Goal: Obtain resource: Download file/media

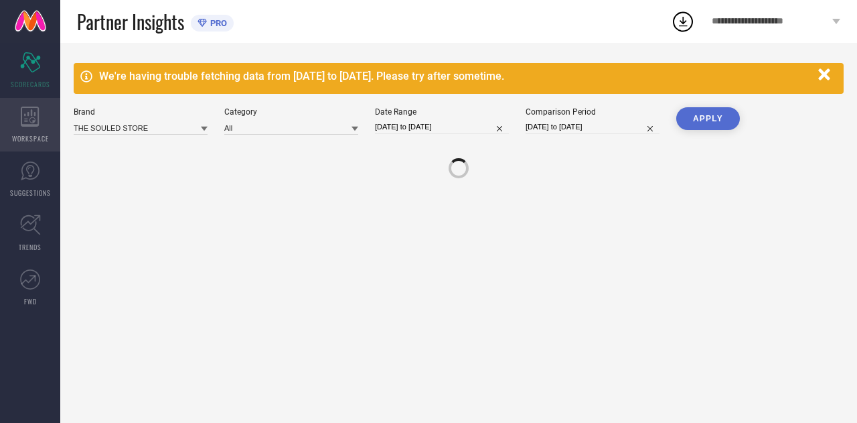
click at [16, 144] on div "WORKSPACE" at bounding box center [30, 125] width 60 height 54
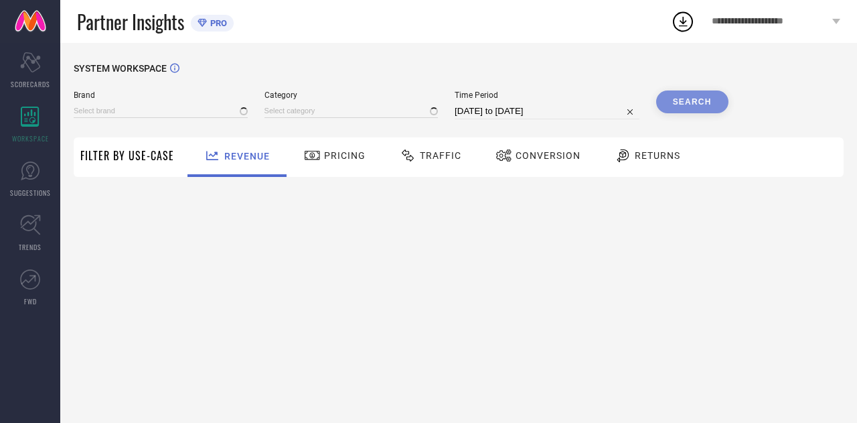
type input "THE SOULED STORE"
type input "All"
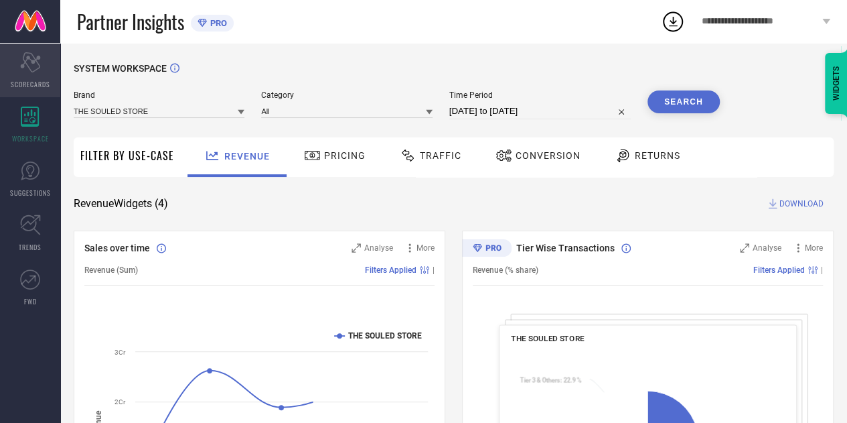
click at [16, 65] on div "Scorecard SCORECARDS" at bounding box center [30, 71] width 60 height 54
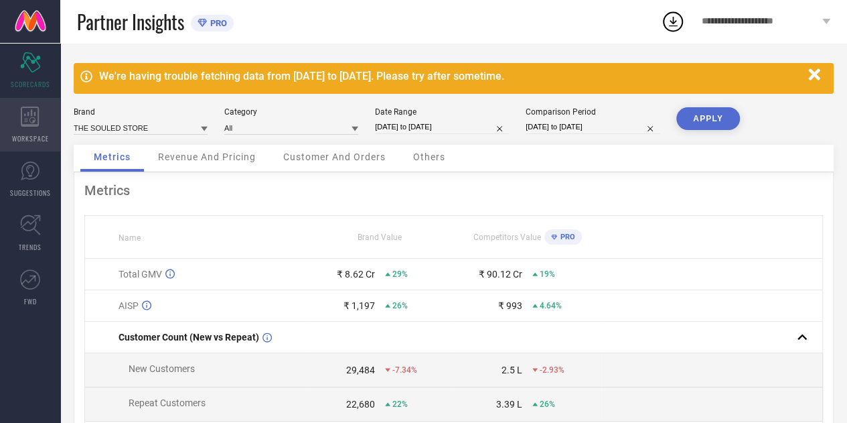
click at [29, 114] on icon at bounding box center [30, 116] width 19 height 20
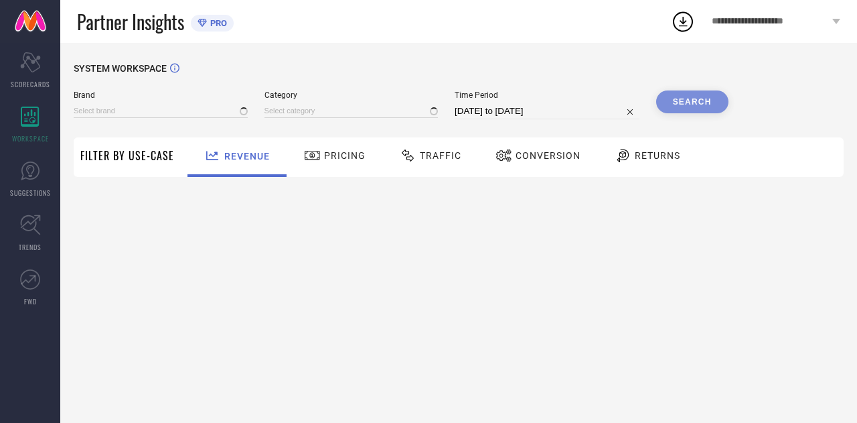
type input "THE SOULED STORE"
type input "All"
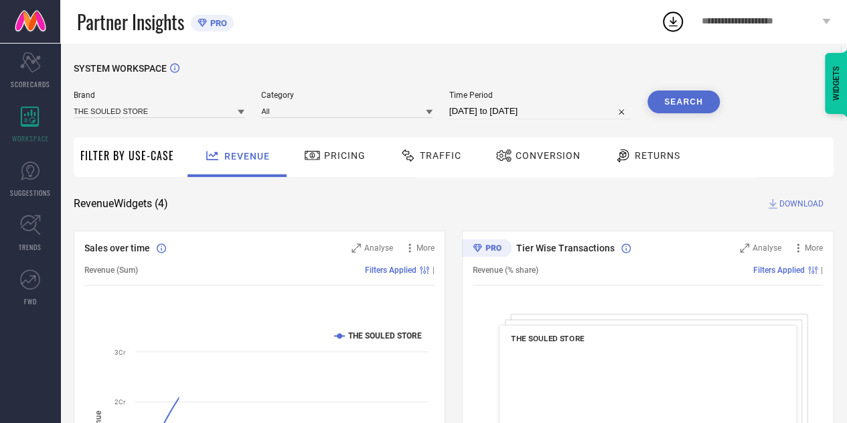
click at [420, 155] on span "Traffic" at bounding box center [441, 155] width 42 height 11
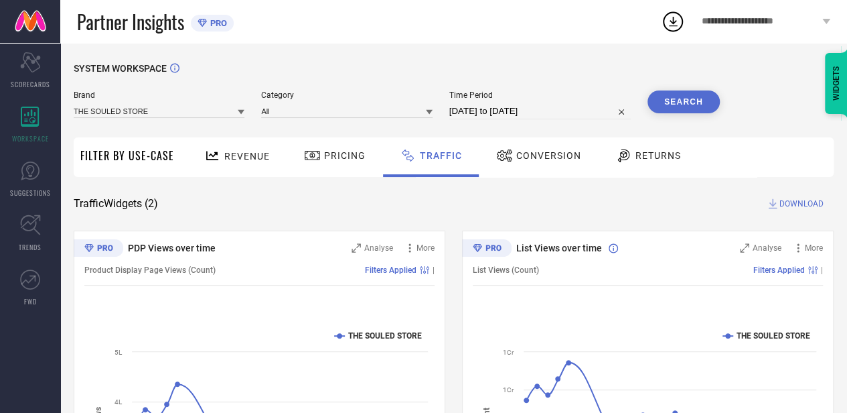
select select "6"
select select "2025"
select select "7"
select select "2025"
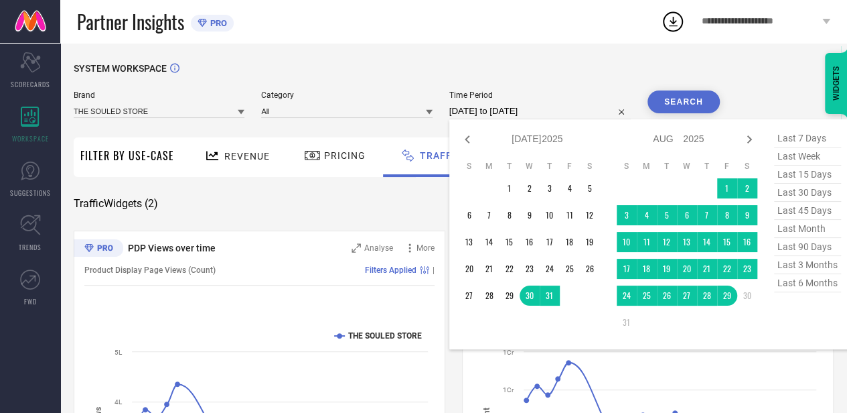
click at [576, 109] on input "[DATE] to [DATE]" at bounding box center [539, 111] width 181 height 16
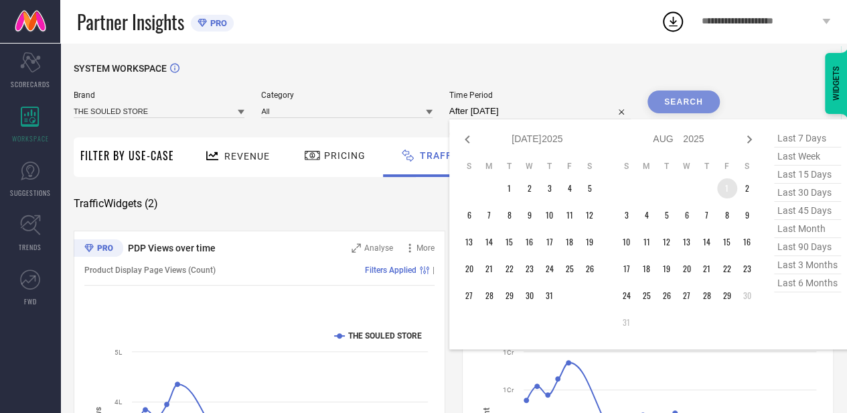
click at [723, 184] on td "1" at bounding box center [727, 188] width 20 height 20
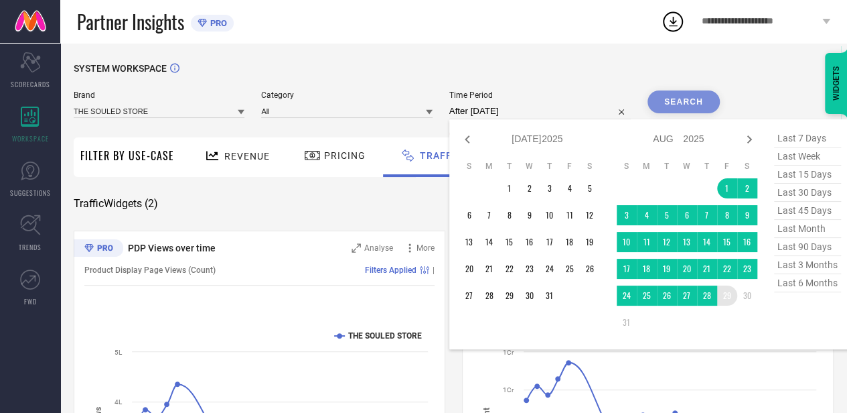
type input "[DATE] to [DATE]"
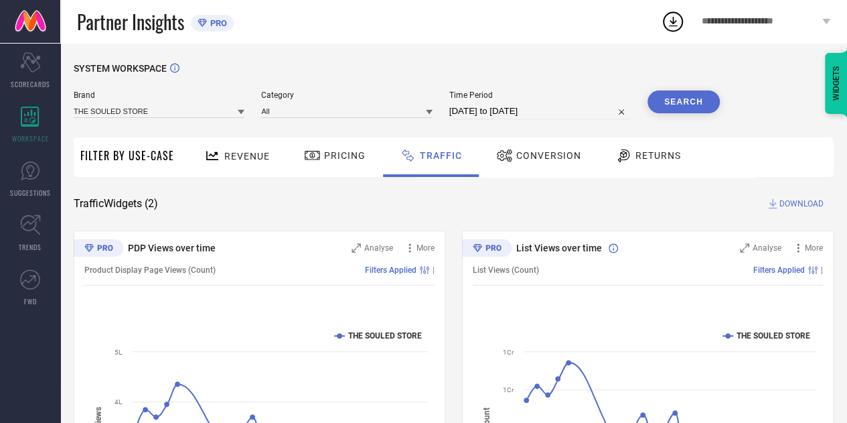
click at [664, 109] on button "Search" at bounding box center [684, 101] width 72 height 23
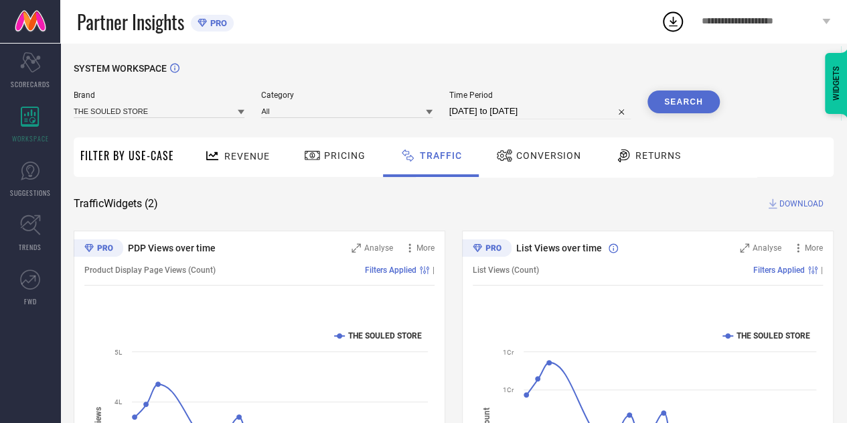
click at [806, 204] on span "DOWNLOAD" at bounding box center [802, 203] width 44 height 13
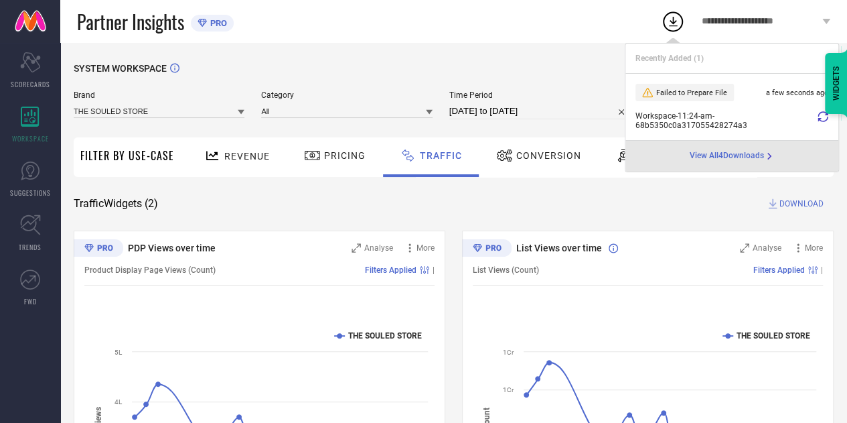
click at [699, 155] on span "View All 4 Downloads" at bounding box center [727, 156] width 74 height 11
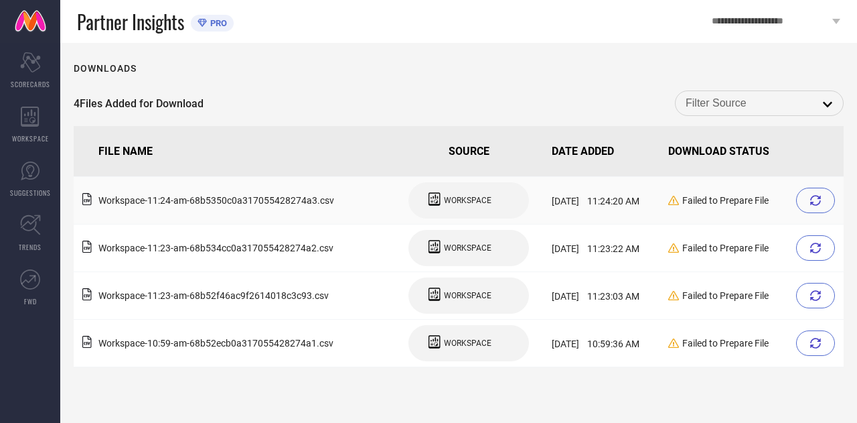
click at [818, 208] on div at bounding box center [815, 200] width 39 height 25
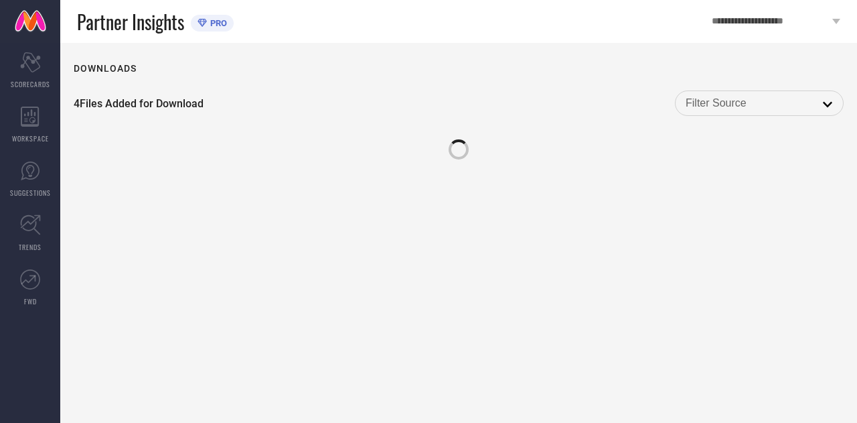
click at [817, 255] on div "Downloads 4 Files Added for Download open" at bounding box center [458, 233] width 797 height 380
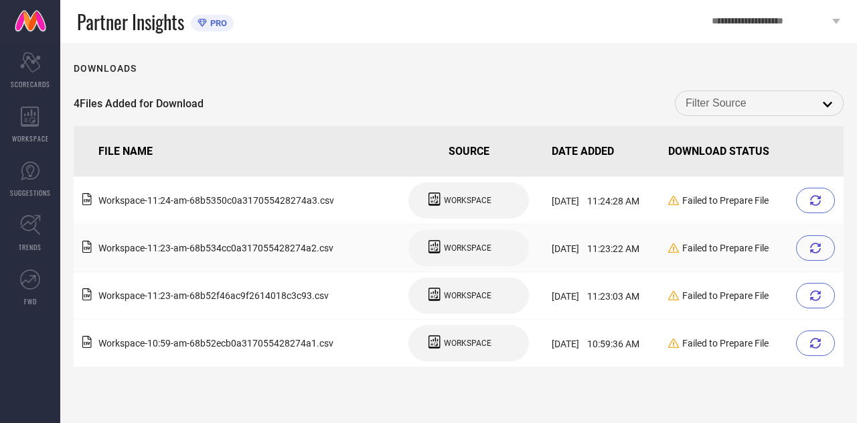
click at [808, 248] on div at bounding box center [815, 247] width 39 height 25
click at [814, 202] on icon at bounding box center [815, 200] width 11 height 11
click at [817, 254] on div at bounding box center [815, 247] width 39 height 25
click at [806, 302] on div at bounding box center [815, 295] width 39 height 25
click at [824, 352] on div at bounding box center [815, 342] width 39 height 25
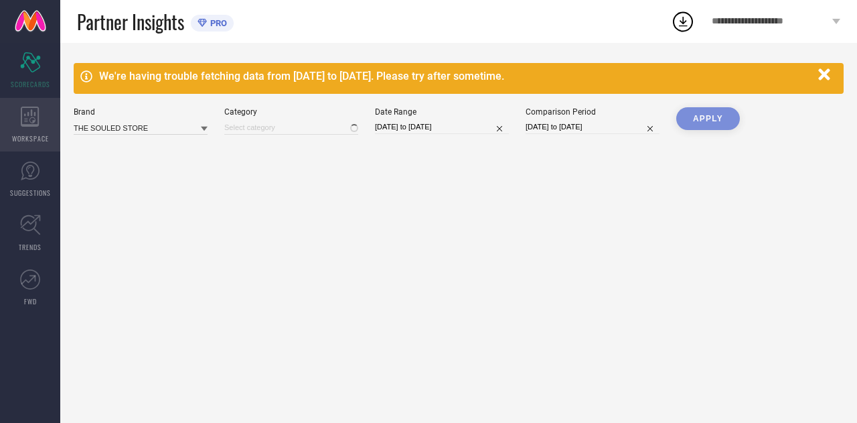
type input "All"
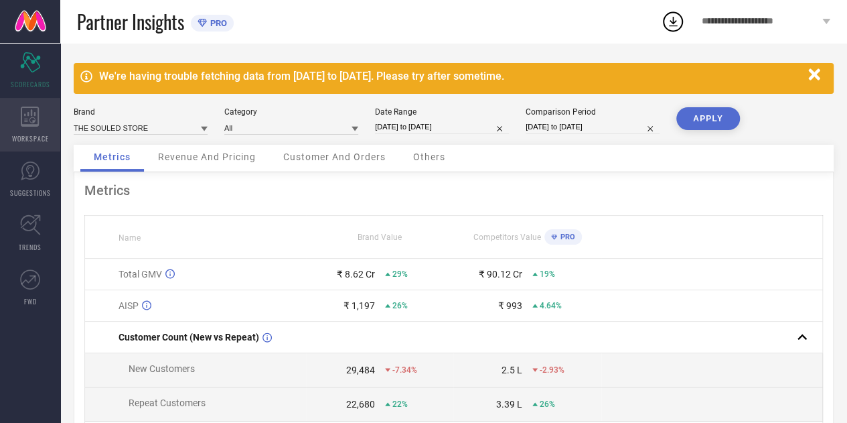
click at [20, 137] on span "WORKSPACE" at bounding box center [30, 138] width 37 height 10
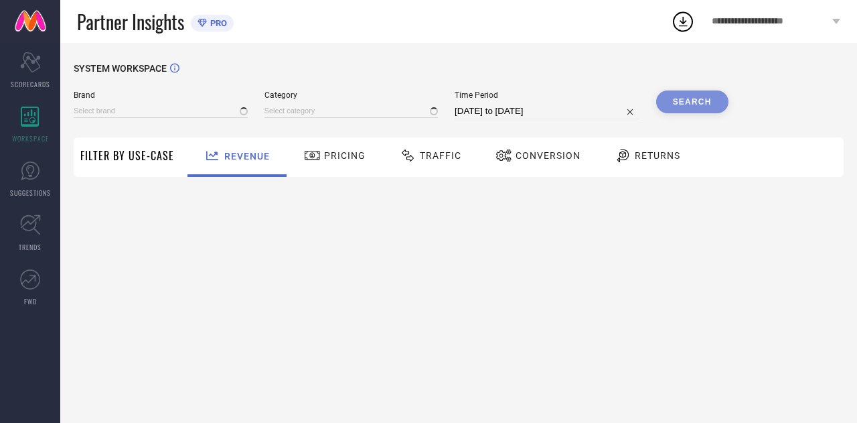
click at [584, 103] on div "Time Period 30-07-2025 to 29-08-2025" at bounding box center [547, 104] width 185 height 29
type input "THE SOULED STORE"
type input "All"
select select "6"
select select "2025"
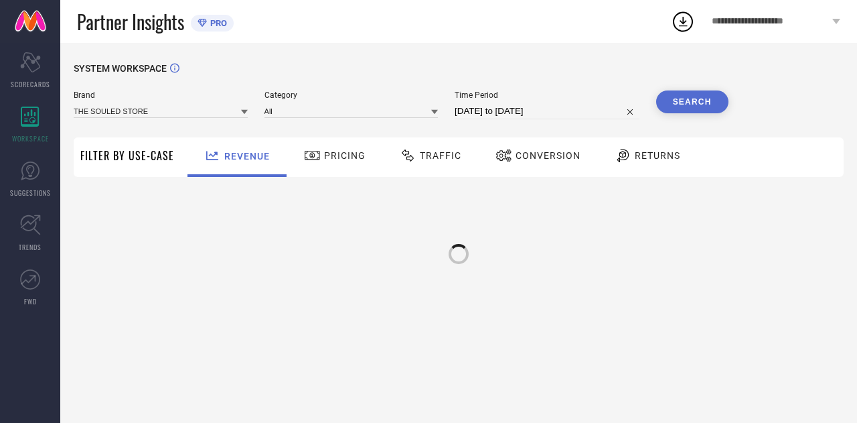
select select "7"
select select "2025"
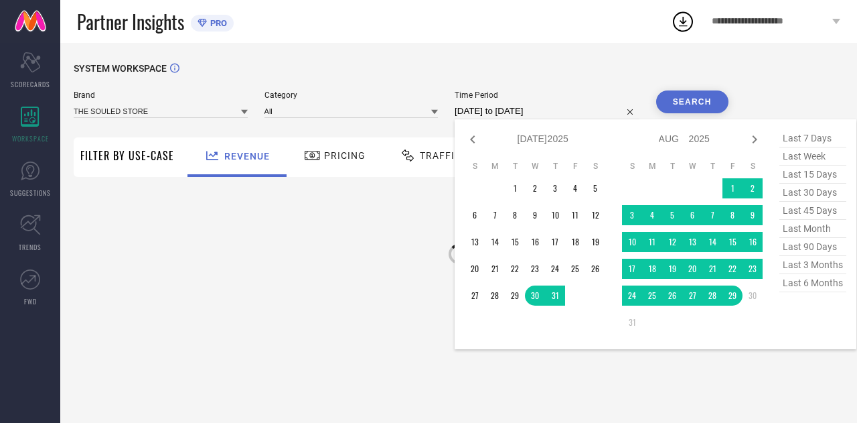
click at [575, 110] on input "[DATE] to [DATE]" at bounding box center [547, 111] width 185 height 16
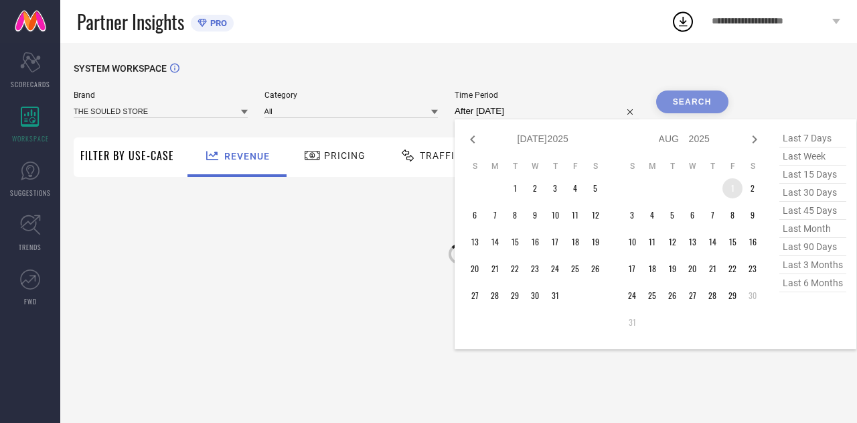
click at [730, 183] on td "1" at bounding box center [733, 188] width 20 height 20
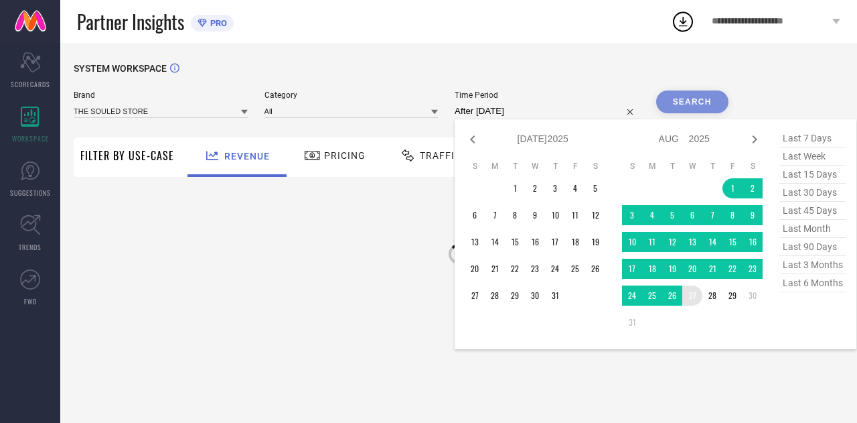
type input "01-08-2025 to 27-08-2025"
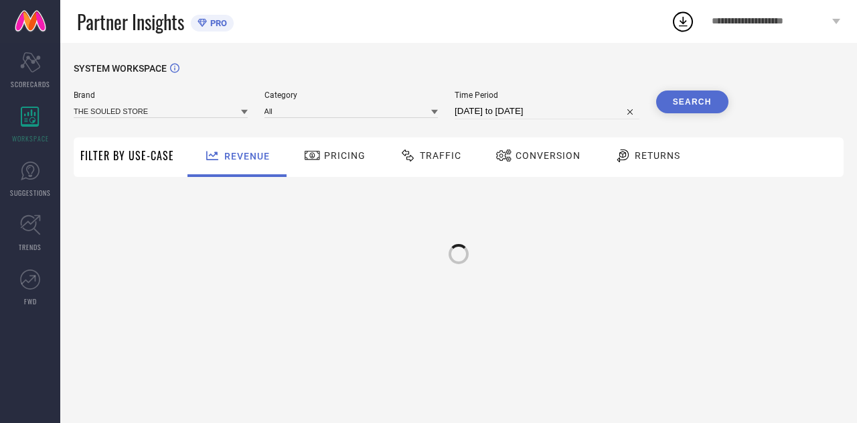
click at [669, 102] on button "Search" at bounding box center [692, 101] width 72 height 23
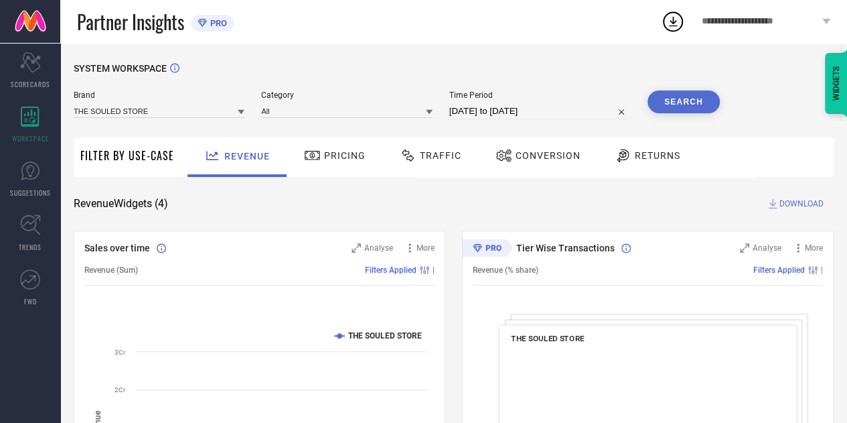
click at [425, 164] on div "Traffic" at bounding box center [430, 155] width 68 height 23
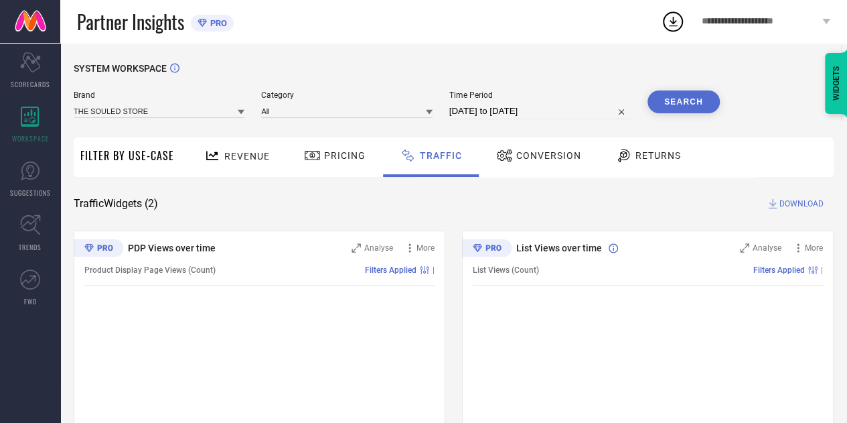
click at [688, 103] on button "Search" at bounding box center [684, 101] width 72 height 23
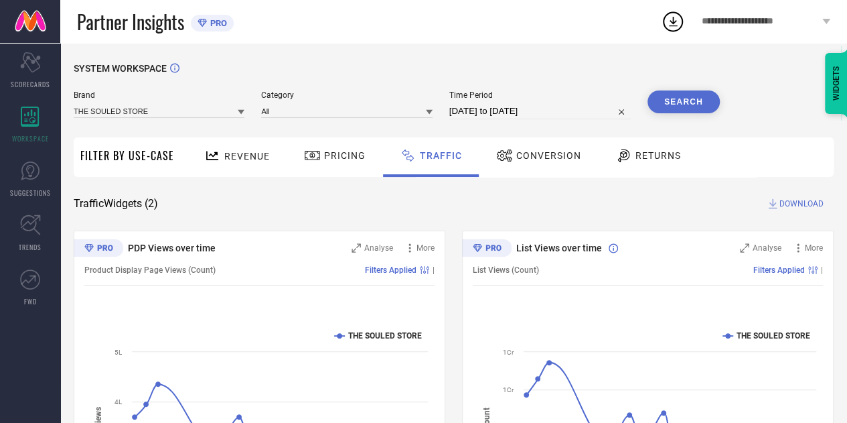
click at [795, 203] on span "DOWNLOAD" at bounding box center [802, 203] width 44 height 13
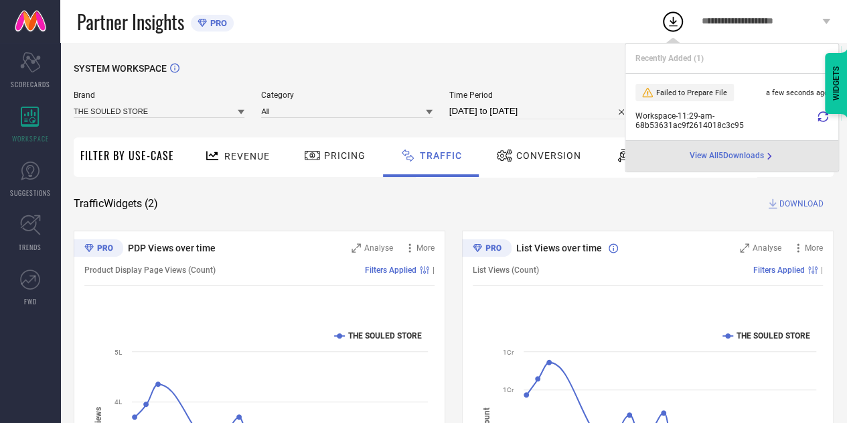
click at [825, 117] on icon at bounding box center [823, 116] width 11 height 11
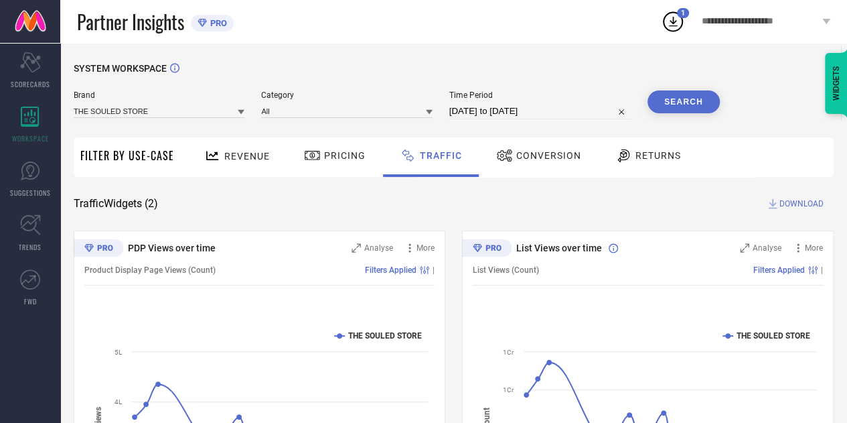
click at [678, 32] on icon at bounding box center [673, 21] width 24 height 24
click at [674, 35] on div "**********" at bounding box center [754, 21] width 186 height 43
click at [674, 23] on icon at bounding box center [673, 21] width 24 height 24
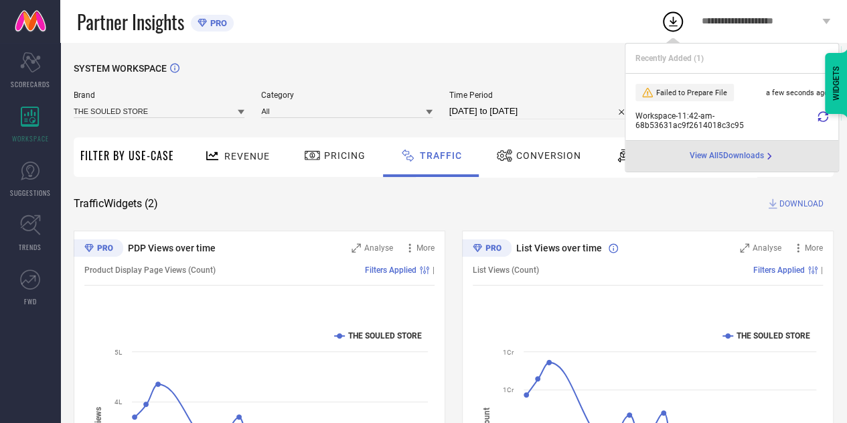
click at [709, 157] on span "View All 5 Downloads" at bounding box center [727, 156] width 74 height 11
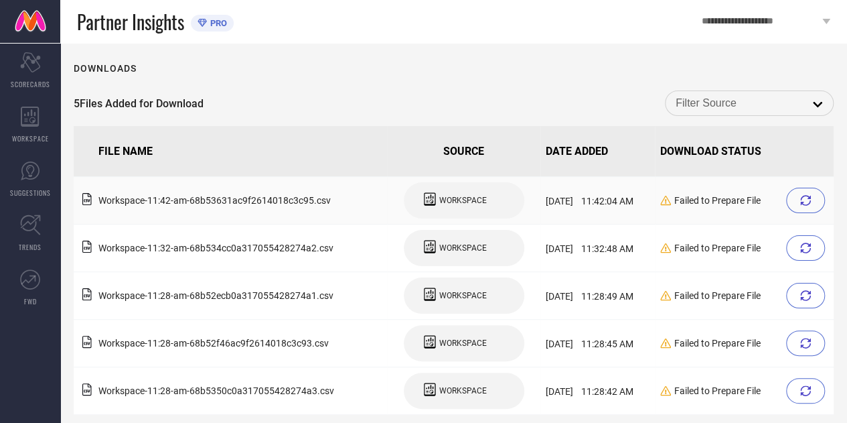
click at [816, 198] on div at bounding box center [805, 200] width 39 height 25
click at [808, 246] on icon at bounding box center [805, 247] width 11 height 11
